Goal: Task Accomplishment & Management: Manage account settings

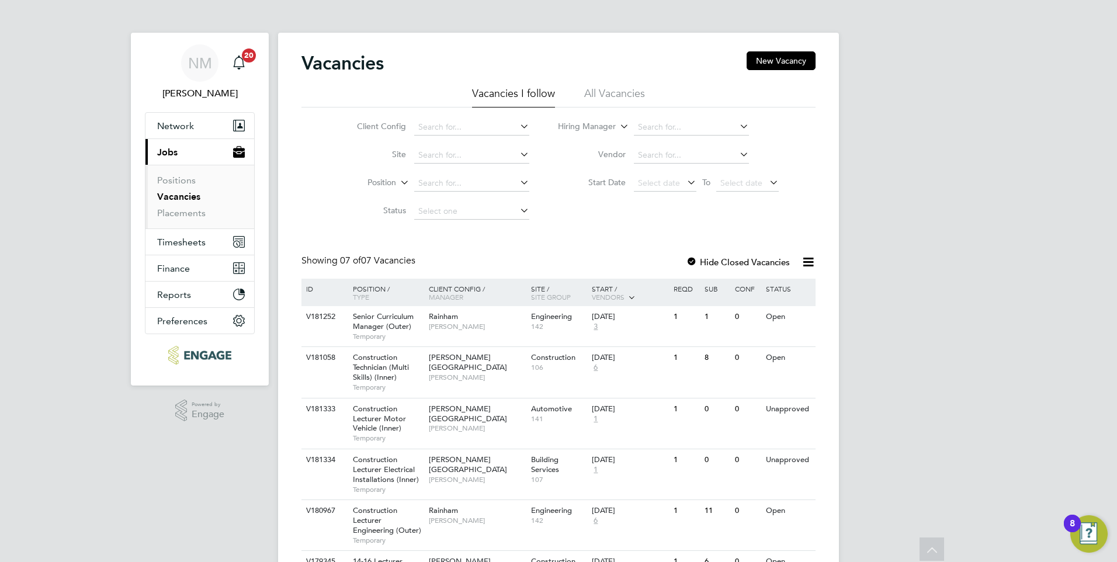
scroll to position [117, 0]
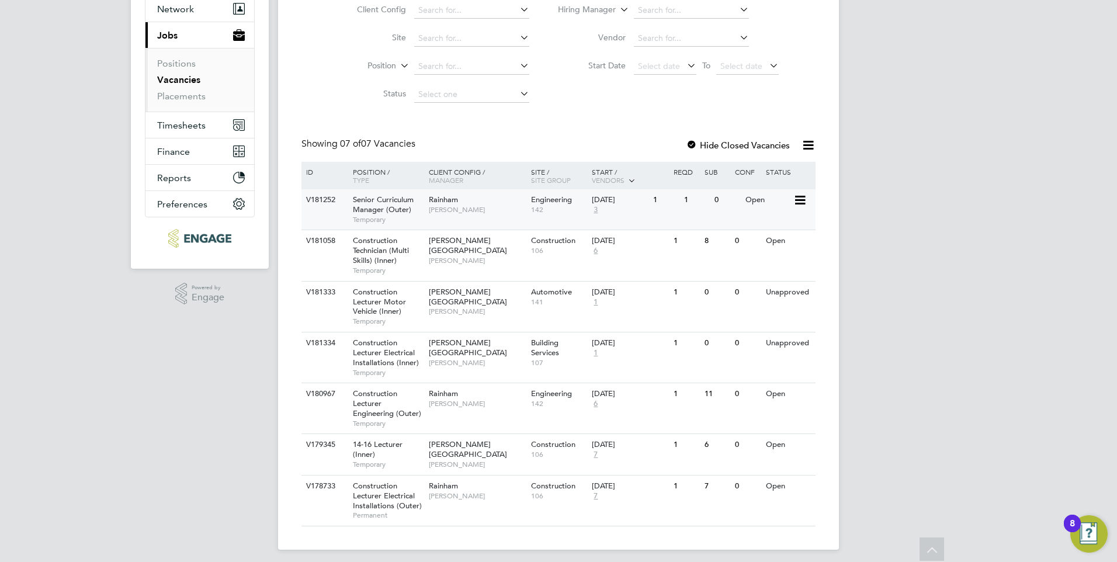
click at [407, 204] on span "Senior Curriculum Manager (Outer)" at bounding box center [383, 205] width 61 height 20
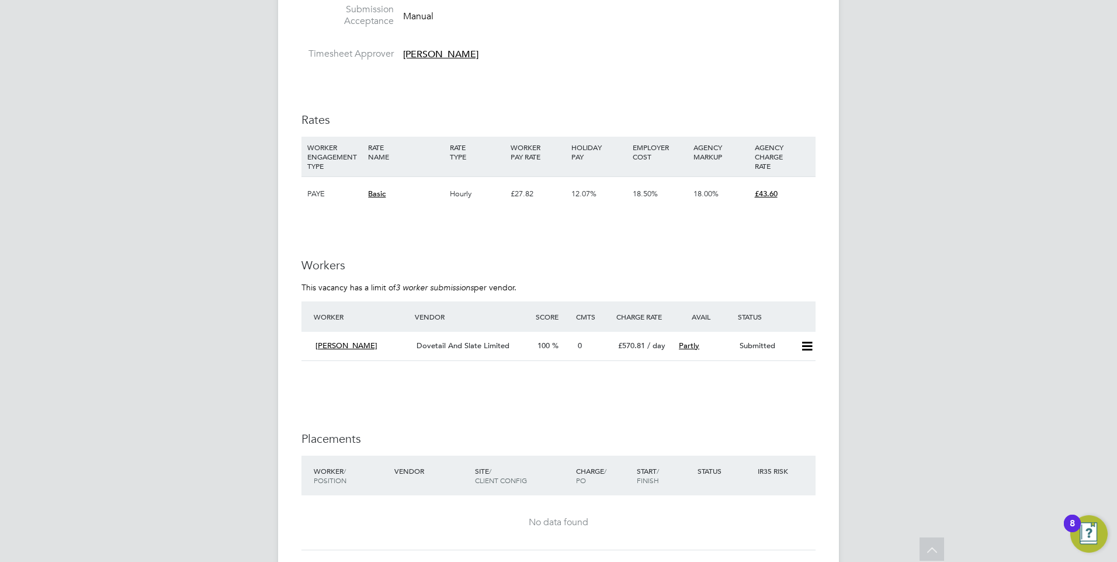
scroll to position [1577, 0]
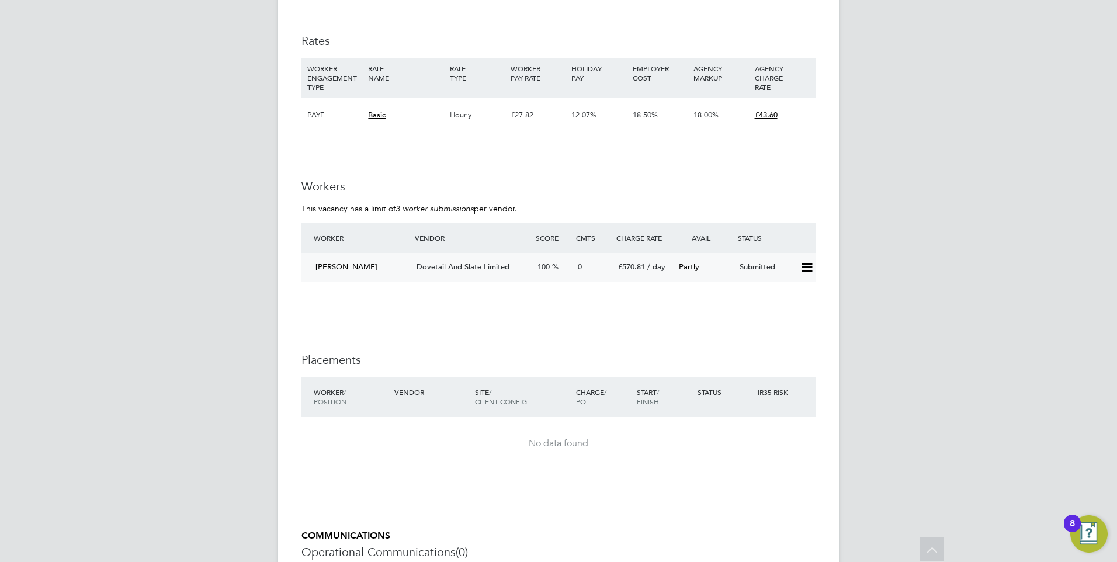
click at [807, 263] on icon at bounding box center [807, 267] width 15 height 9
click at [791, 278] on li "Offer" at bounding box center [791, 280] width 41 height 16
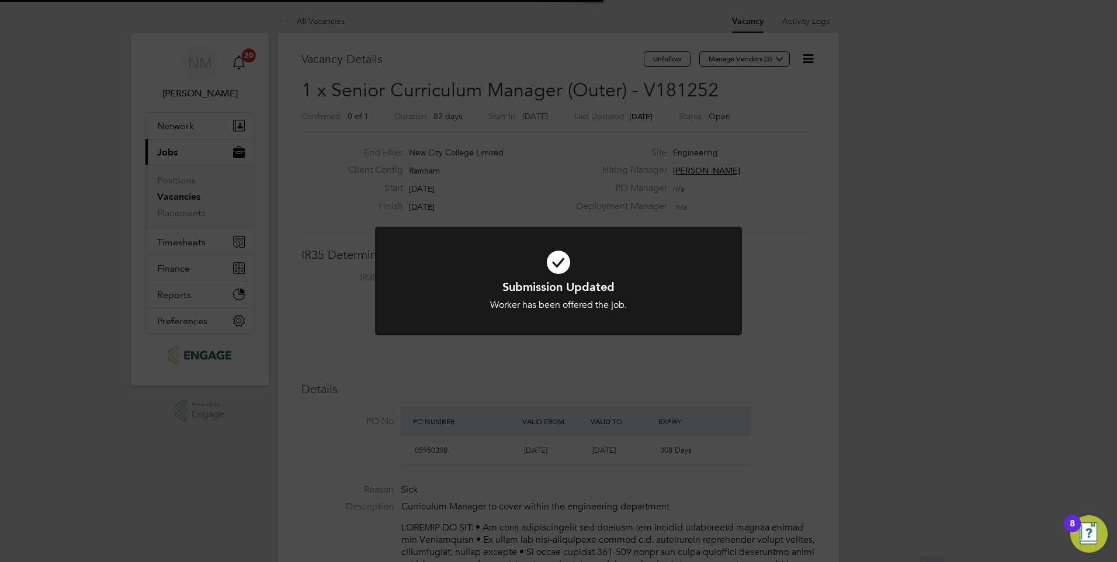
scroll to position [34, 82]
click at [849, 225] on div "Submission Updated Worker has been offered the job. Cancel Okay" at bounding box center [558, 281] width 1117 height 562
